Goal: Task Accomplishment & Management: Manage account settings

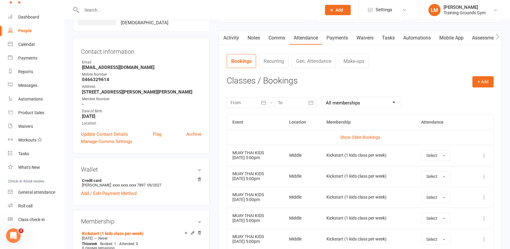
scroll to position [659, 0]
click at [98, 11] on input "text" at bounding box center [198, 10] width 237 height 8
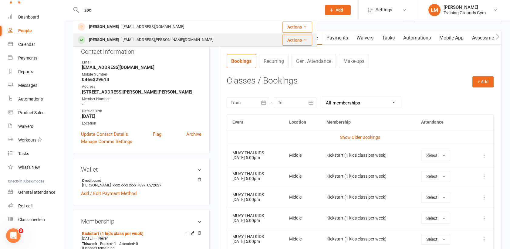
type input "zoe"
click at [101, 43] on div "[PERSON_NAME]" at bounding box center [104, 39] width 34 height 9
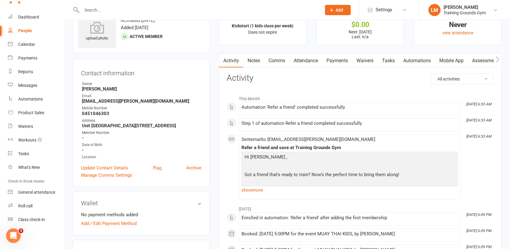
scroll to position [27, 0]
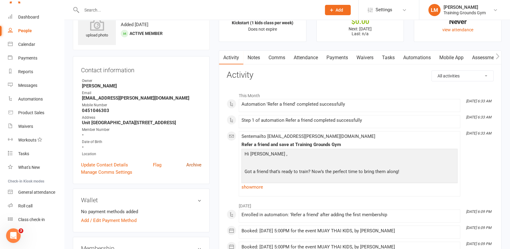
click at [200, 163] on link "Archive" at bounding box center [193, 164] width 15 height 7
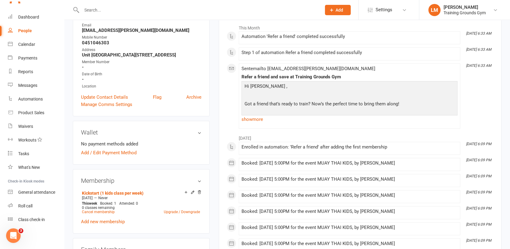
scroll to position [108, 0]
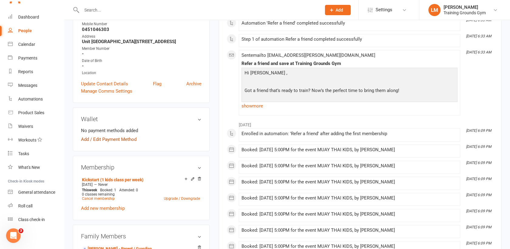
click at [116, 138] on link "Add / Edit Payment Method" at bounding box center [109, 139] width 56 height 7
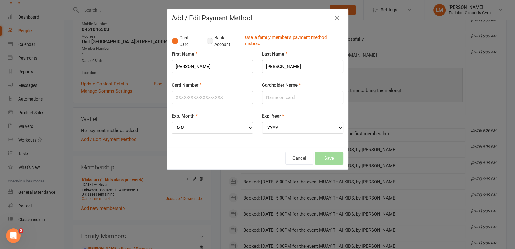
click at [208, 42] on button "Bank Account" at bounding box center [224, 41] width 34 height 19
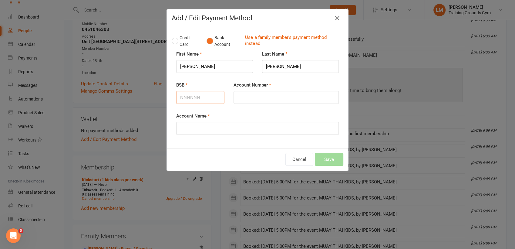
click at [185, 99] on input "BSB" at bounding box center [200, 97] width 48 height 13
type input "732298"
type input "595038"
click at [191, 127] on input "Account Name" at bounding box center [257, 128] width 163 height 13
type input "[PERSON_NAME]"
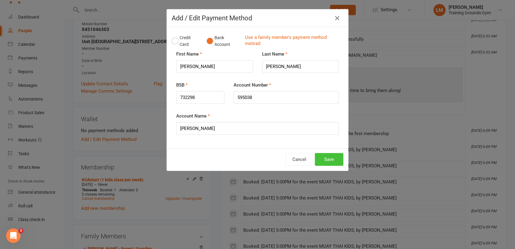
click at [330, 158] on button "Save" at bounding box center [329, 159] width 29 height 13
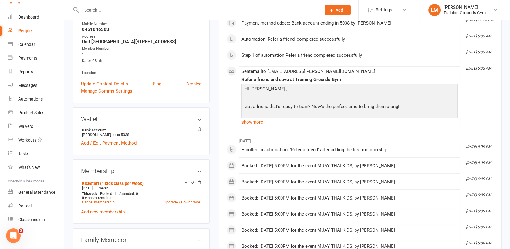
scroll to position [659, 0]
